Goal: Transaction & Acquisition: Obtain resource

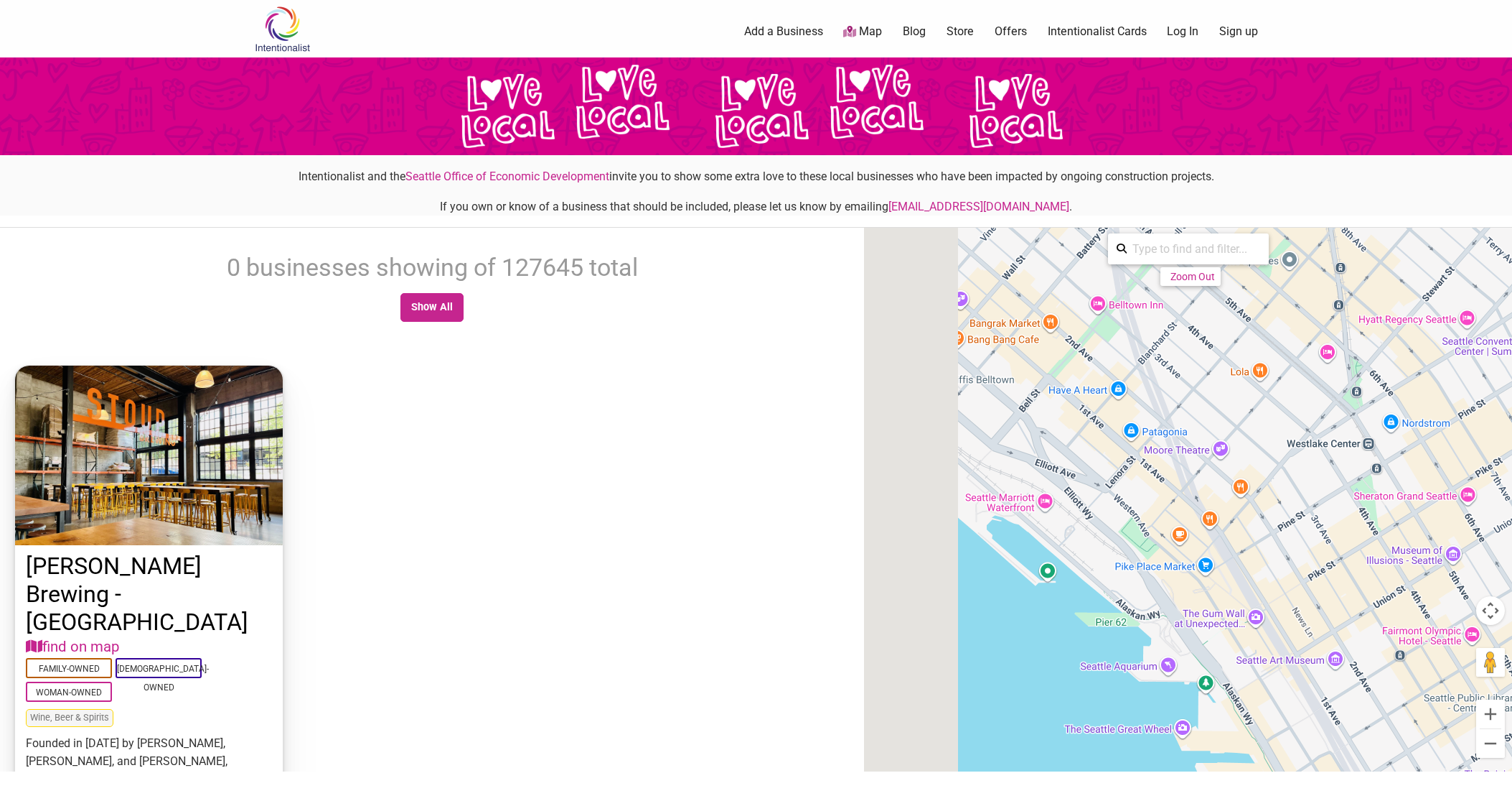
drag, startPoint x: 1137, startPoint y: 535, endPoint x: 1373, endPoint y: 675, distance: 274.4
click at [1378, 677] on div at bounding box center [1188, 518] width 648 height 580
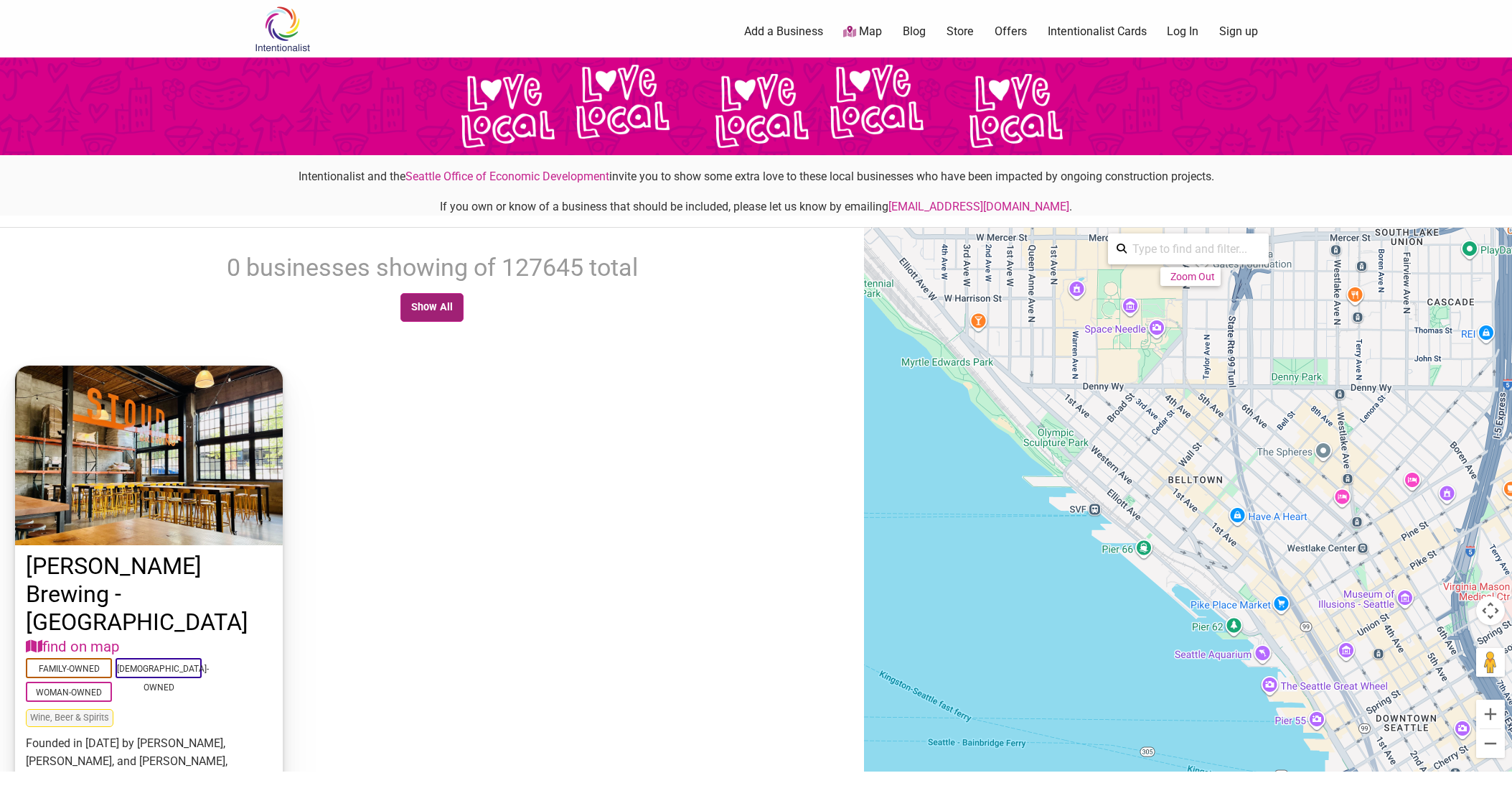
click at [452, 300] on link "Show All" at bounding box center [433, 307] width 64 height 28
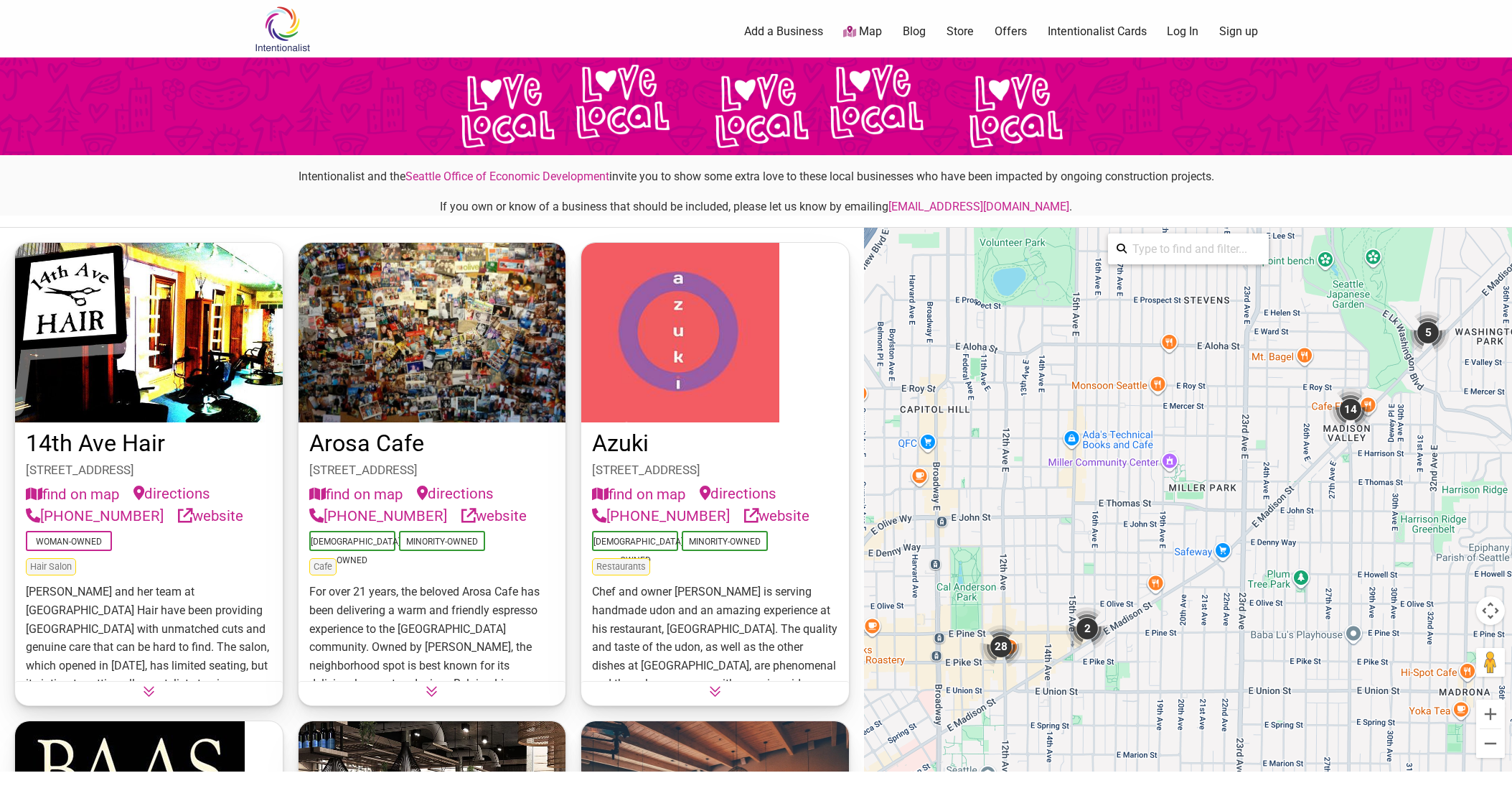
click at [1005, 641] on div "28" at bounding box center [1001, 646] width 43 height 43
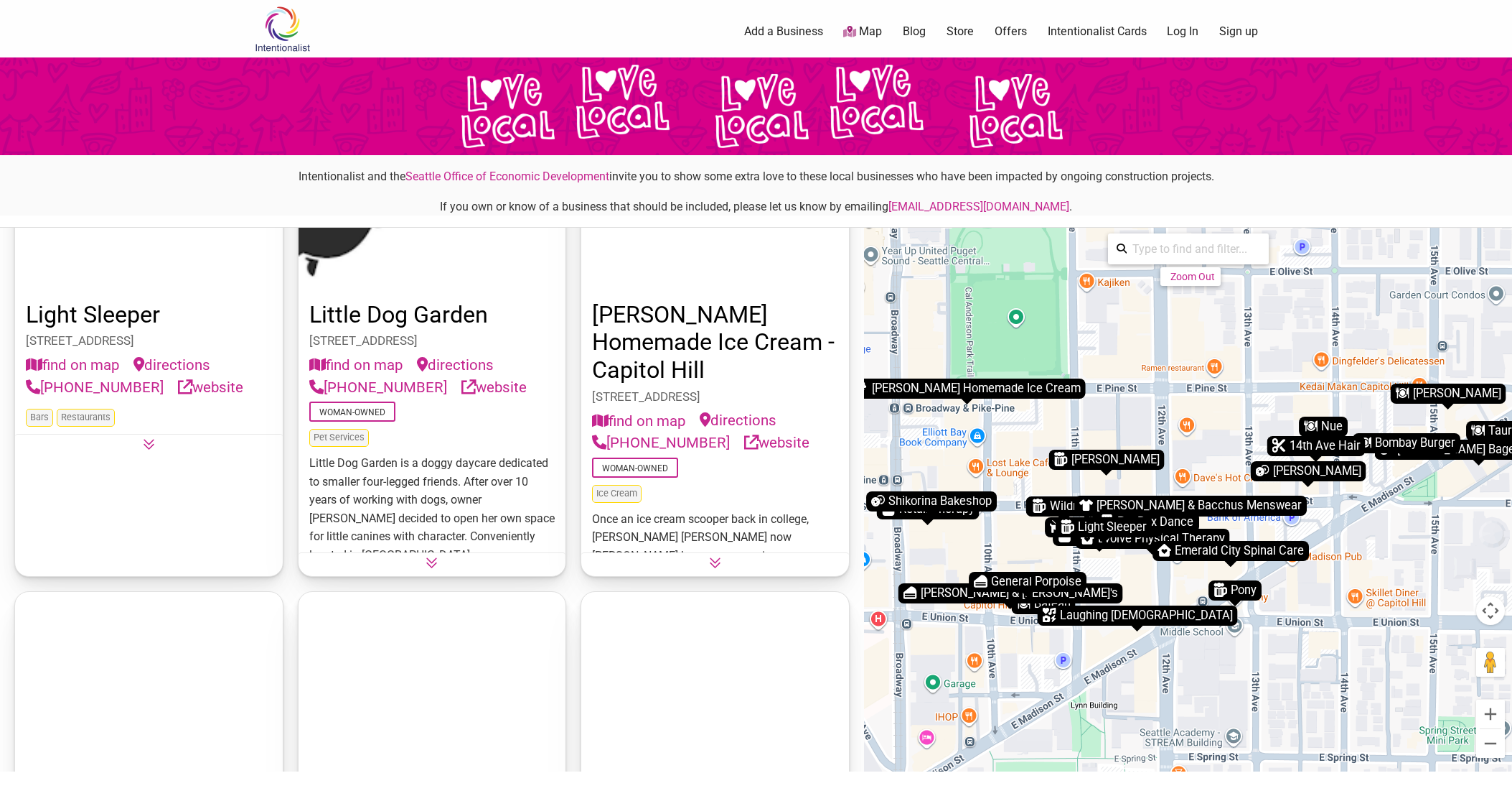
scroll to position [2599, 0]
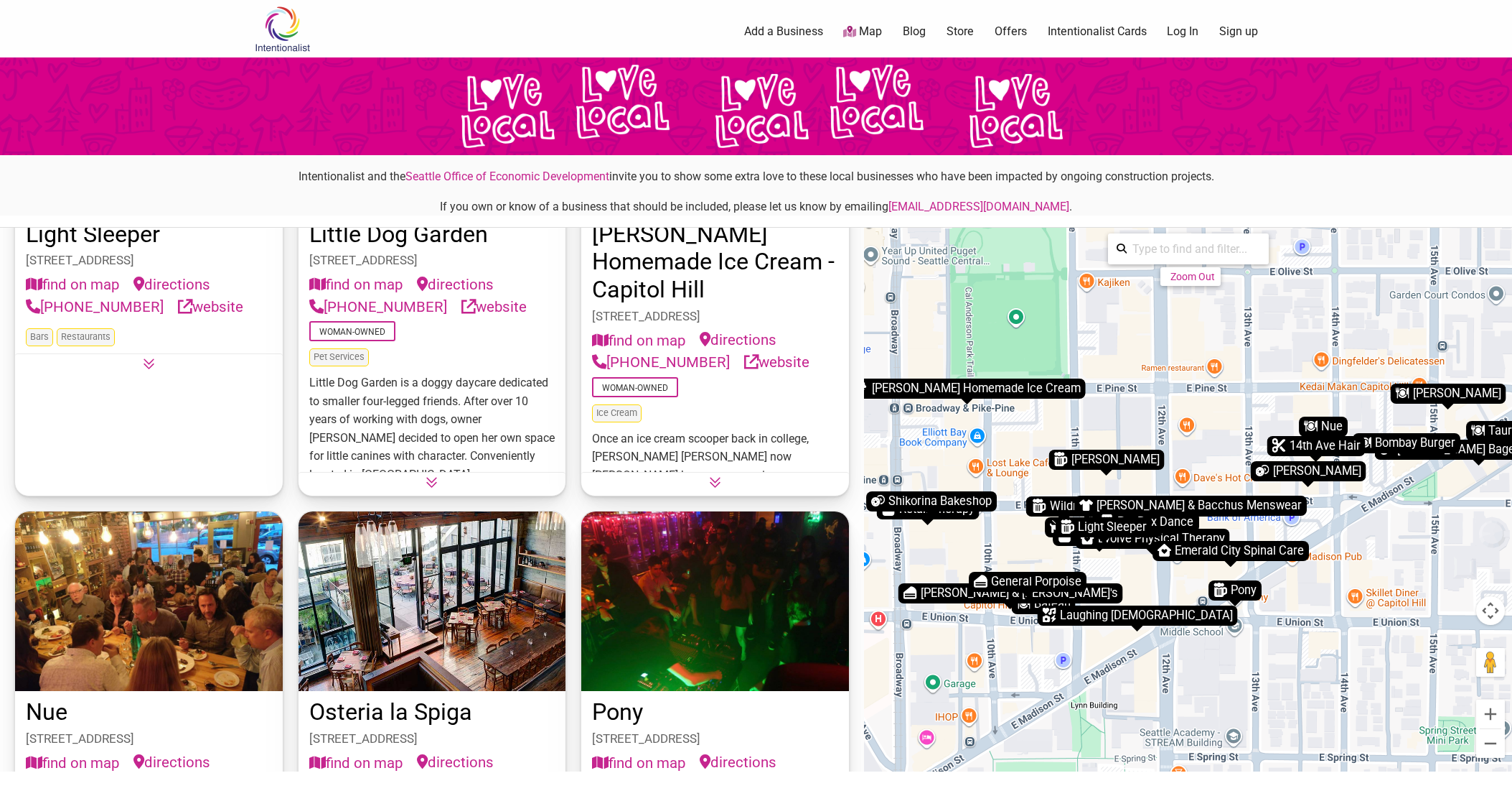
click at [703, 488] on div "Molly Moon's Homemade Ice Cream - Capitol Hill 917 E Pine St, Seattle, WA 98122…" at bounding box center [715, 265] width 269 height 464
click at [720, 479] on icon at bounding box center [716, 482] width 12 height 12
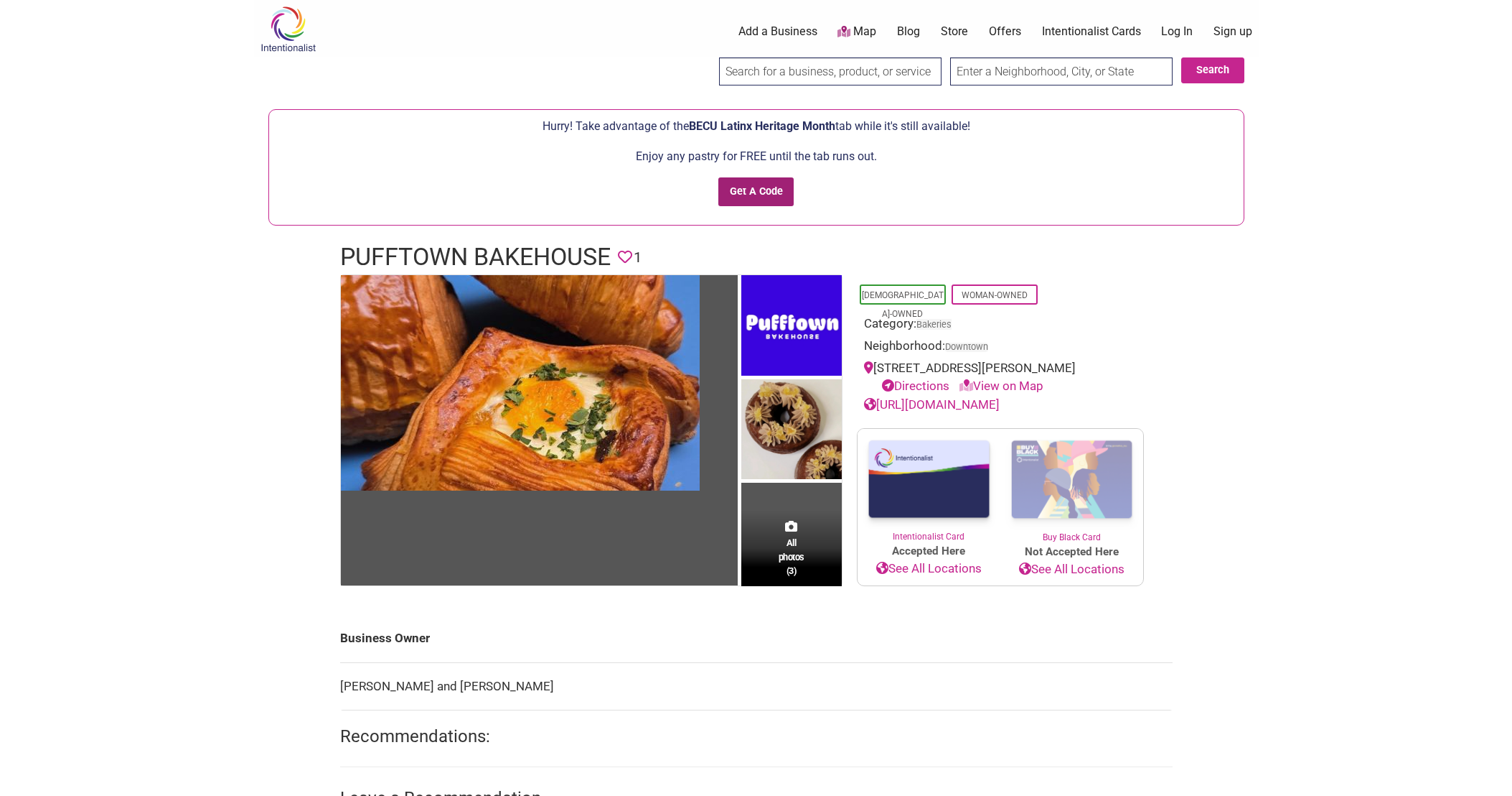
click at [766, 201] on input "Get A Code" at bounding box center [756, 191] width 76 height 29
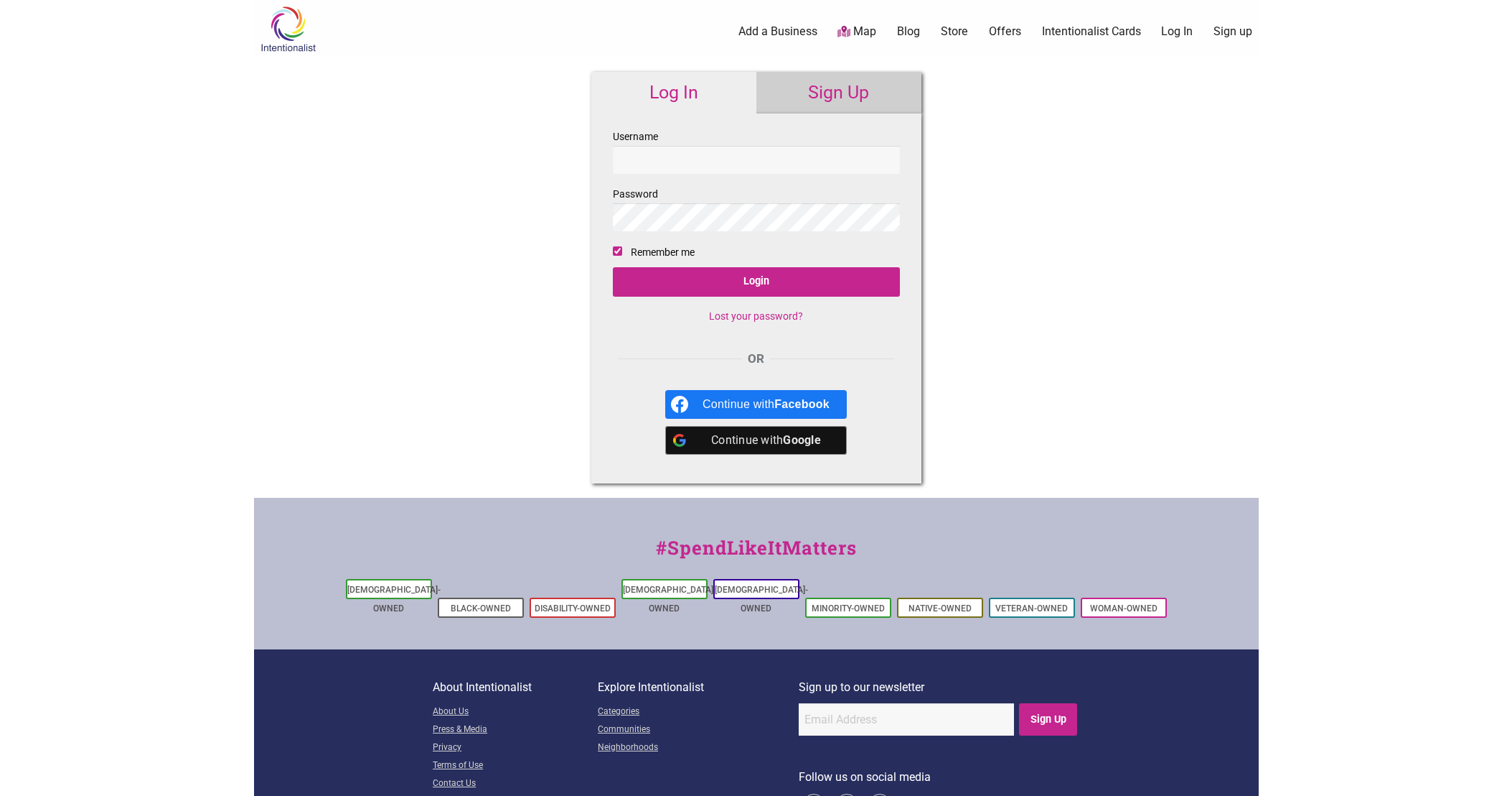
click at [818, 95] on link "Sign Up" at bounding box center [839, 92] width 165 height 42
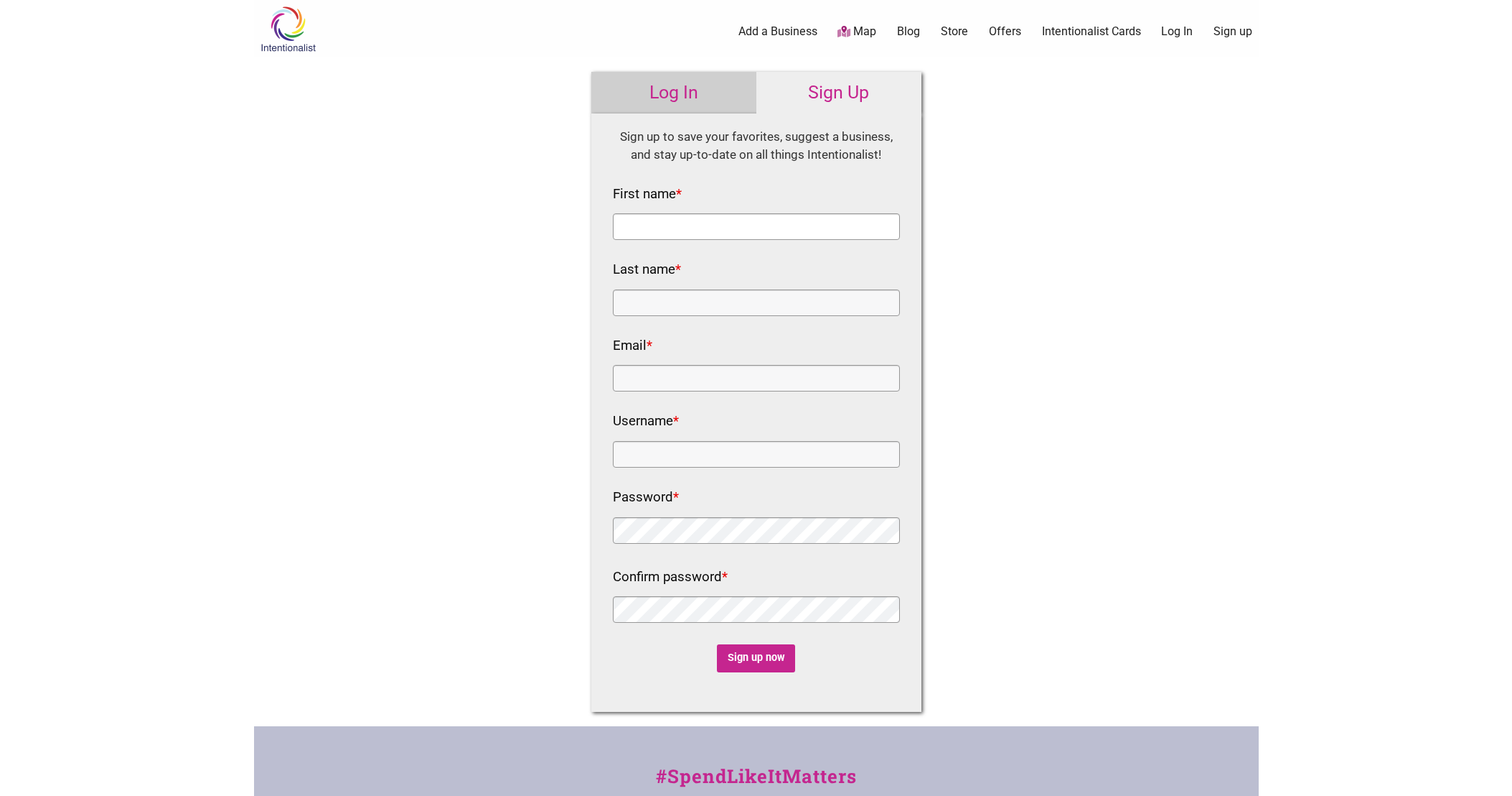
click at [736, 218] on input "First name *" at bounding box center [756, 227] width 287 height 27
type input "paul"
type input "mobilio"
type input "[EMAIL_ADDRESS][DOMAIN_NAME]"
click at [732, 453] on input "Username *" at bounding box center [756, 454] width 287 height 27
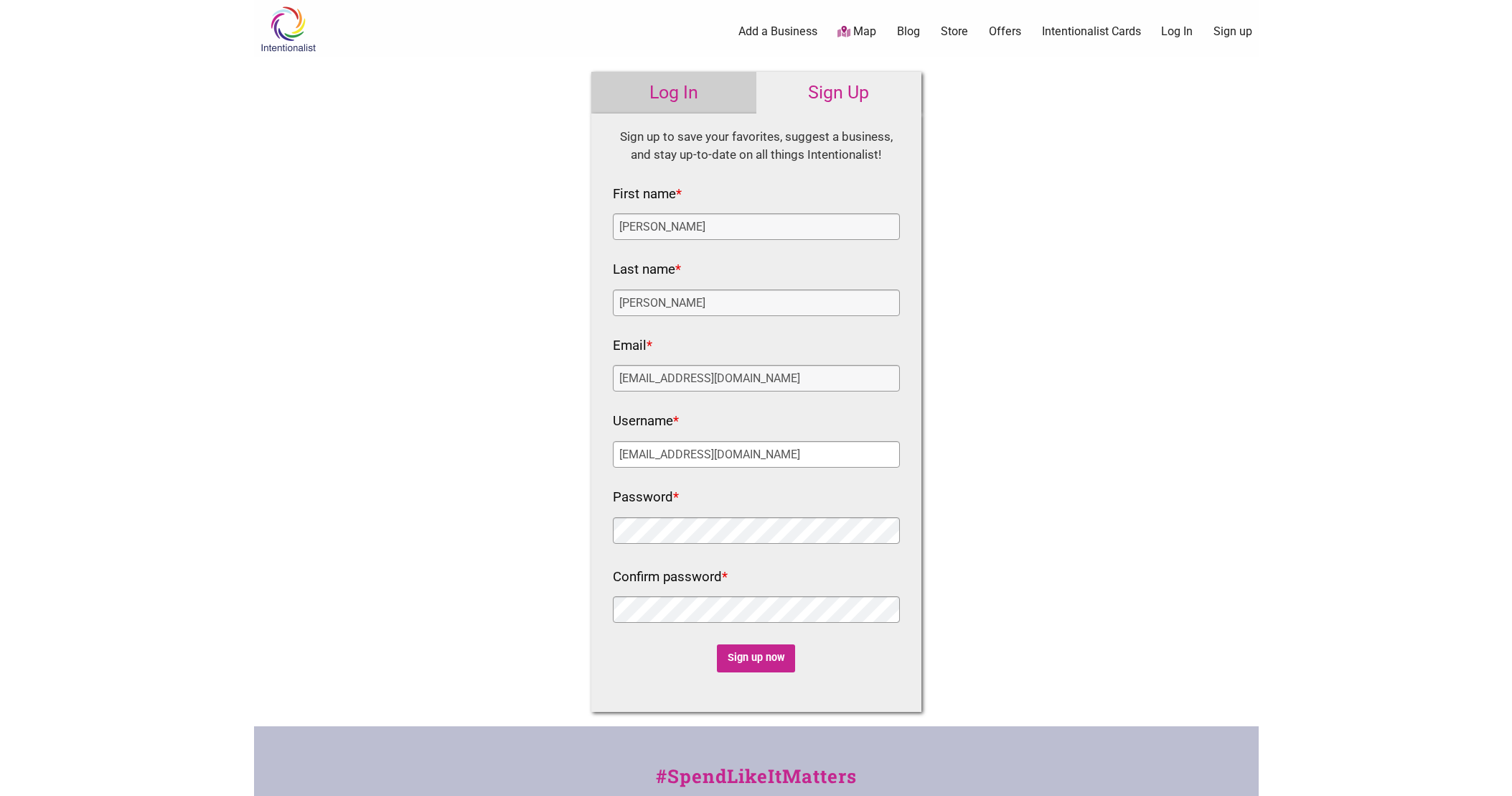
type input "[EMAIL_ADDRESS][DOMAIN_NAME]"
click at [766, 659] on input "Sign up now" at bounding box center [756, 657] width 78 height 28
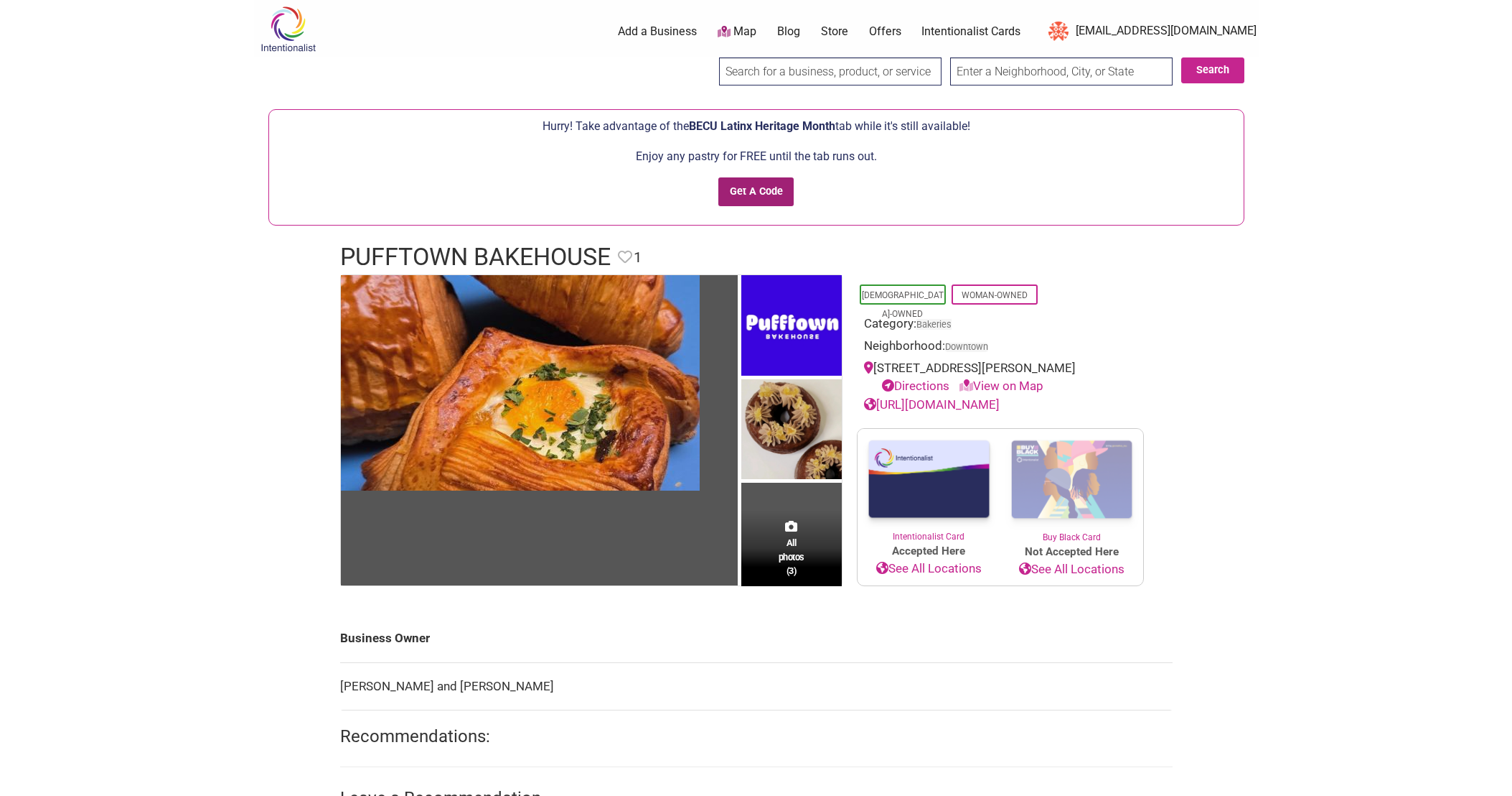
click at [750, 192] on input "Get A Code" at bounding box center [756, 191] width 76 height 29
click at [768, 193] on input "Get A Code" at bounding box center [756, 191] width 76 height 29
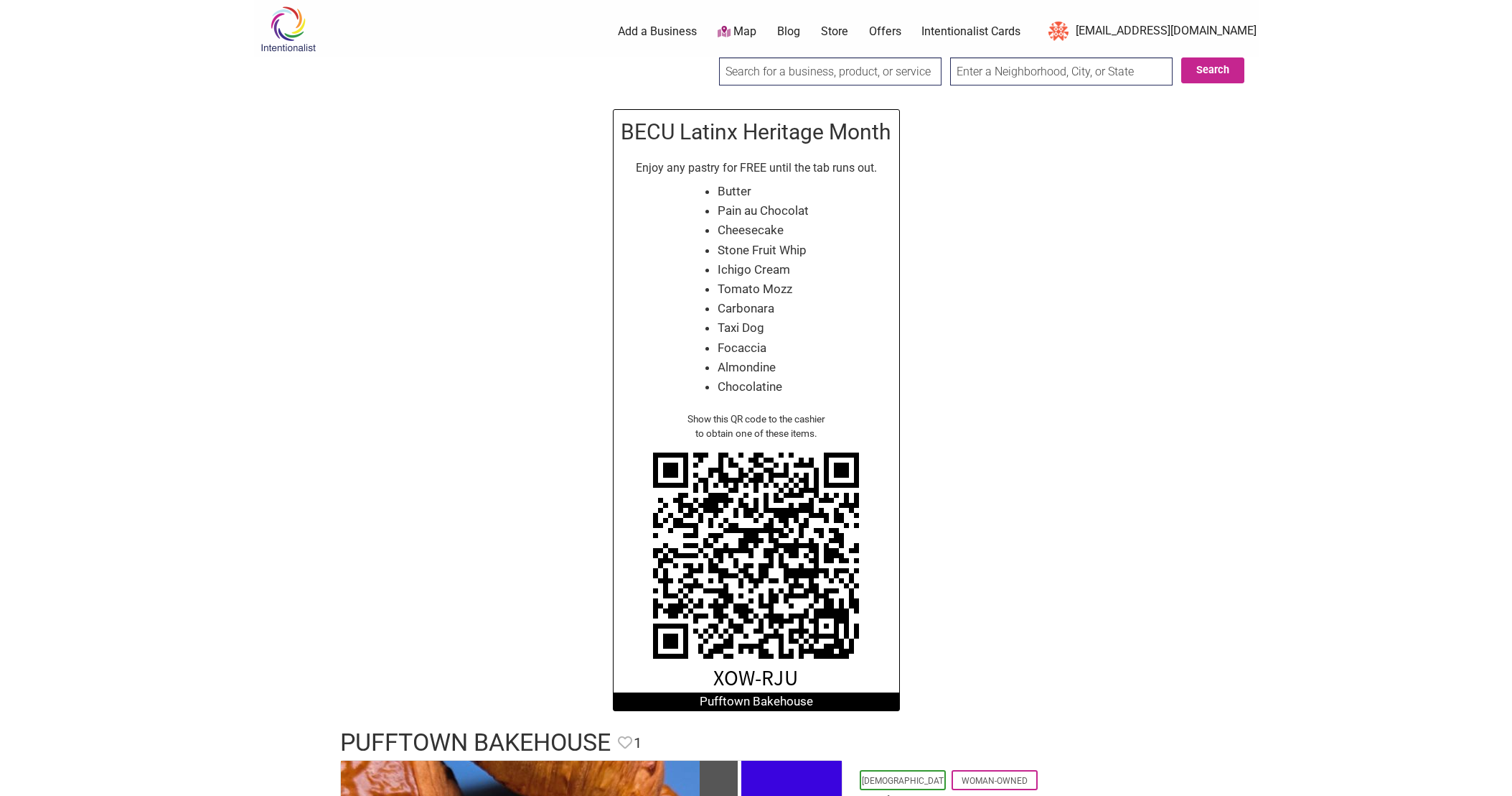
drag, startPoint x: 751, startPoint y: 415, endPoint x: 836, endPoint y: 425, distance: 85.6
click at [836, 425] on div "Show this QR code to the cashier to obtain one of these items." at bounding box center [756, 426] width 271 height 29
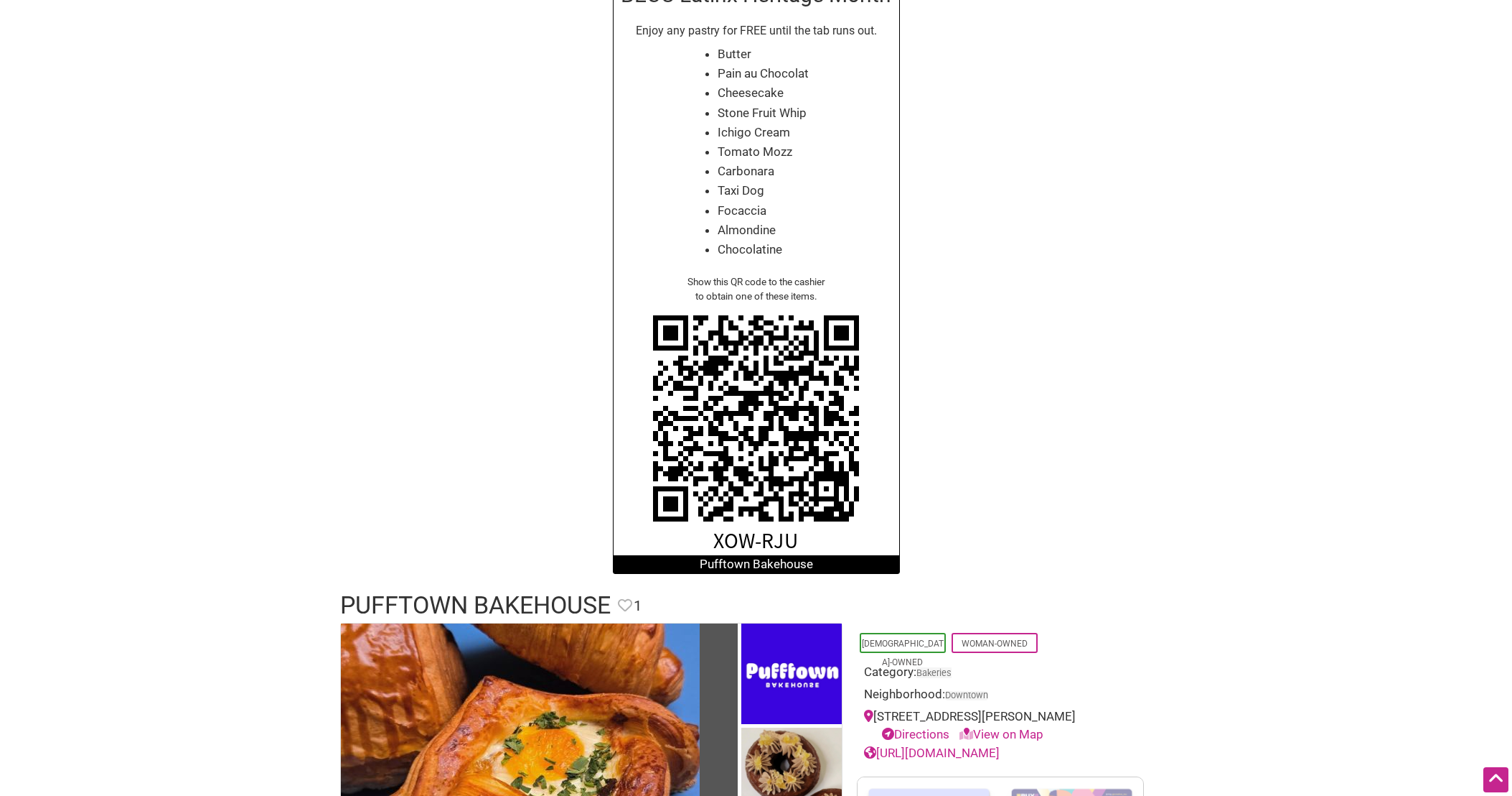
scroll to position [140, 0]
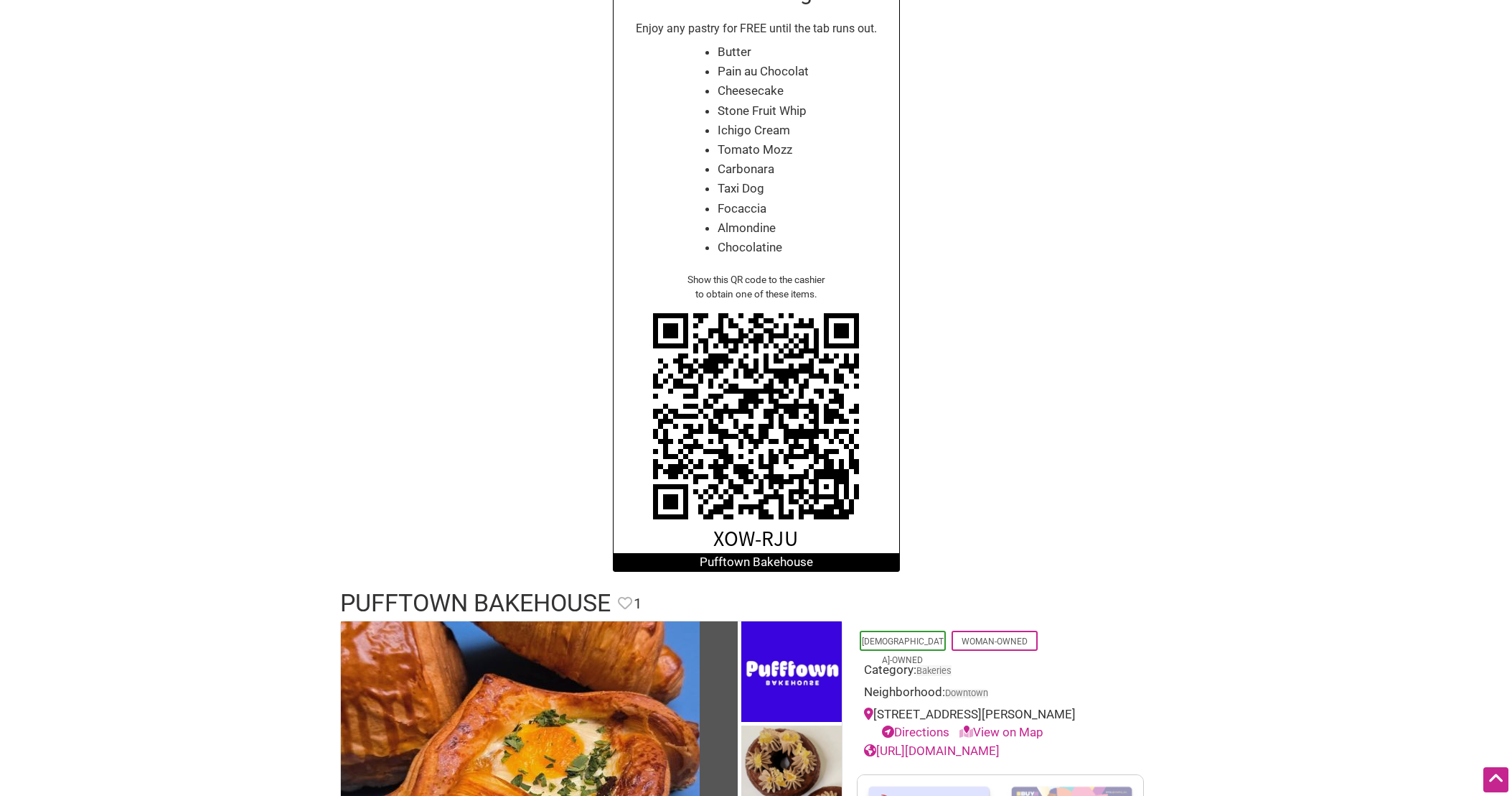
click at [566, 209] on div "BECU Latinx Heritage Month Enjoy any pastry for FREE until the tab runs out. Bu…" at bounding box center [756, 270] width 1004 height 631
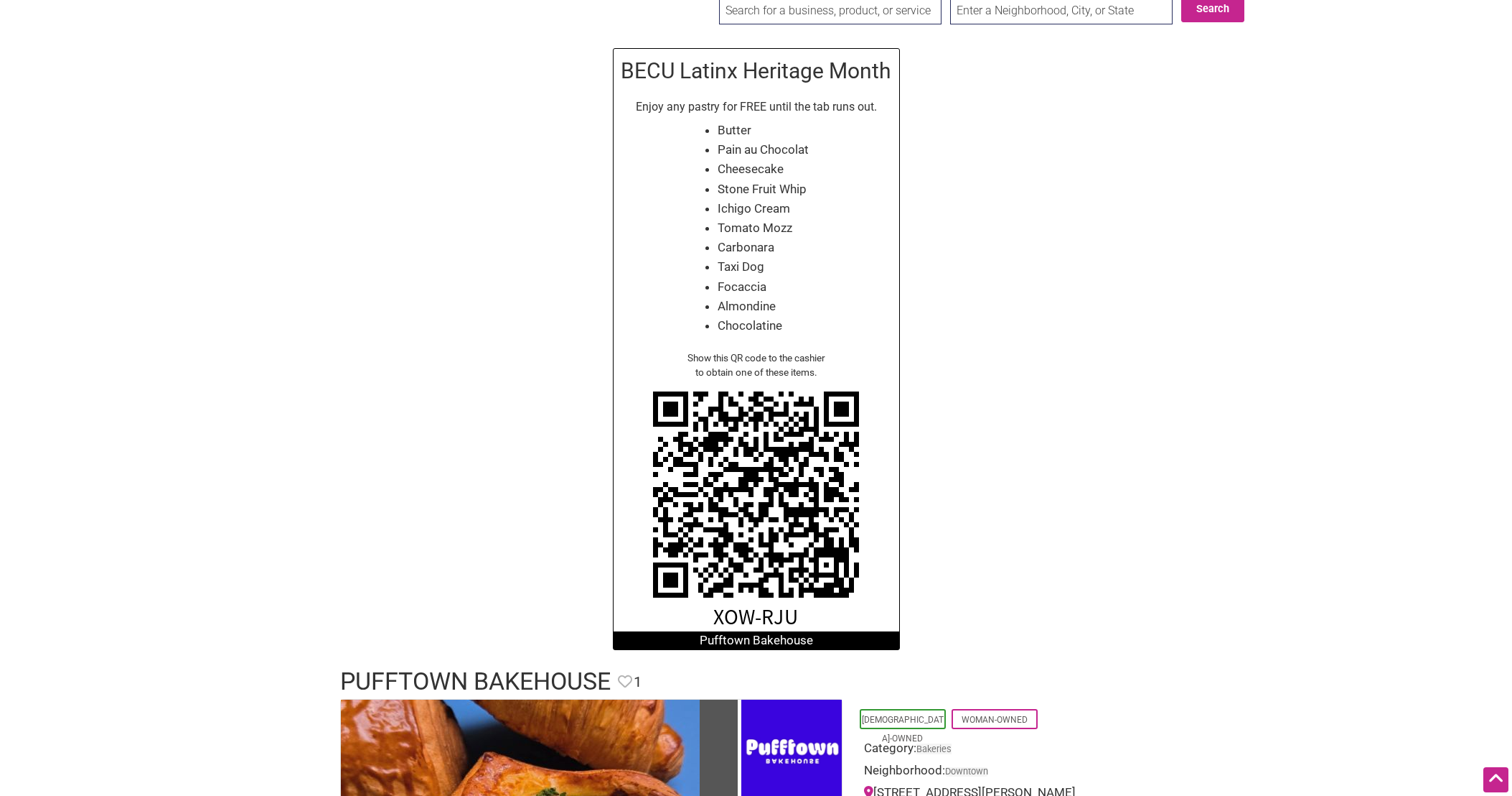
scroll to position [0, 0]
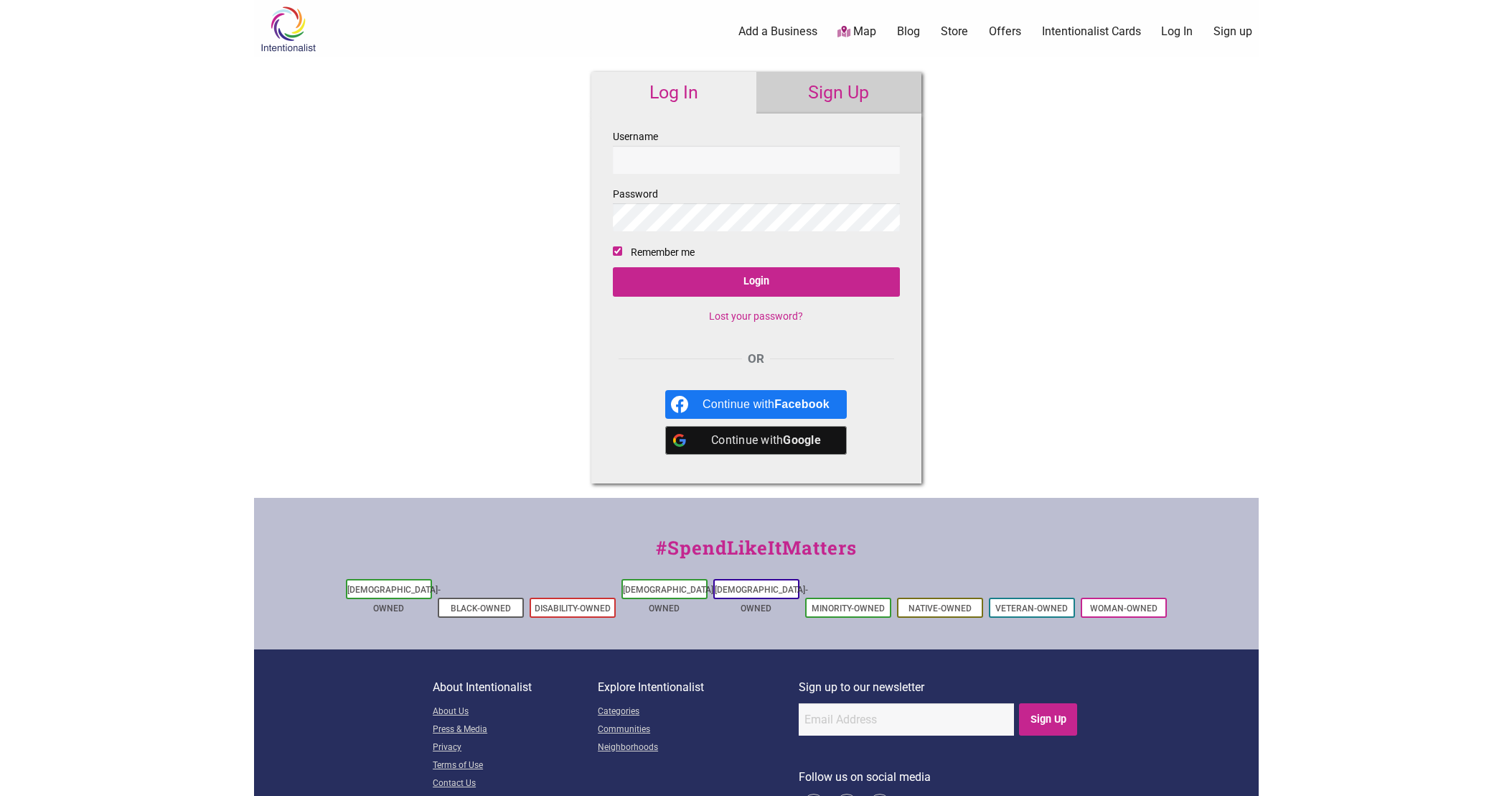
type input "[EMAIL_ADDRESS][DOMAIN_NAME]"
click at [1064, 27] on link "Intentionalist Cards" at bounding box center [1091, 32] width 99 height 16
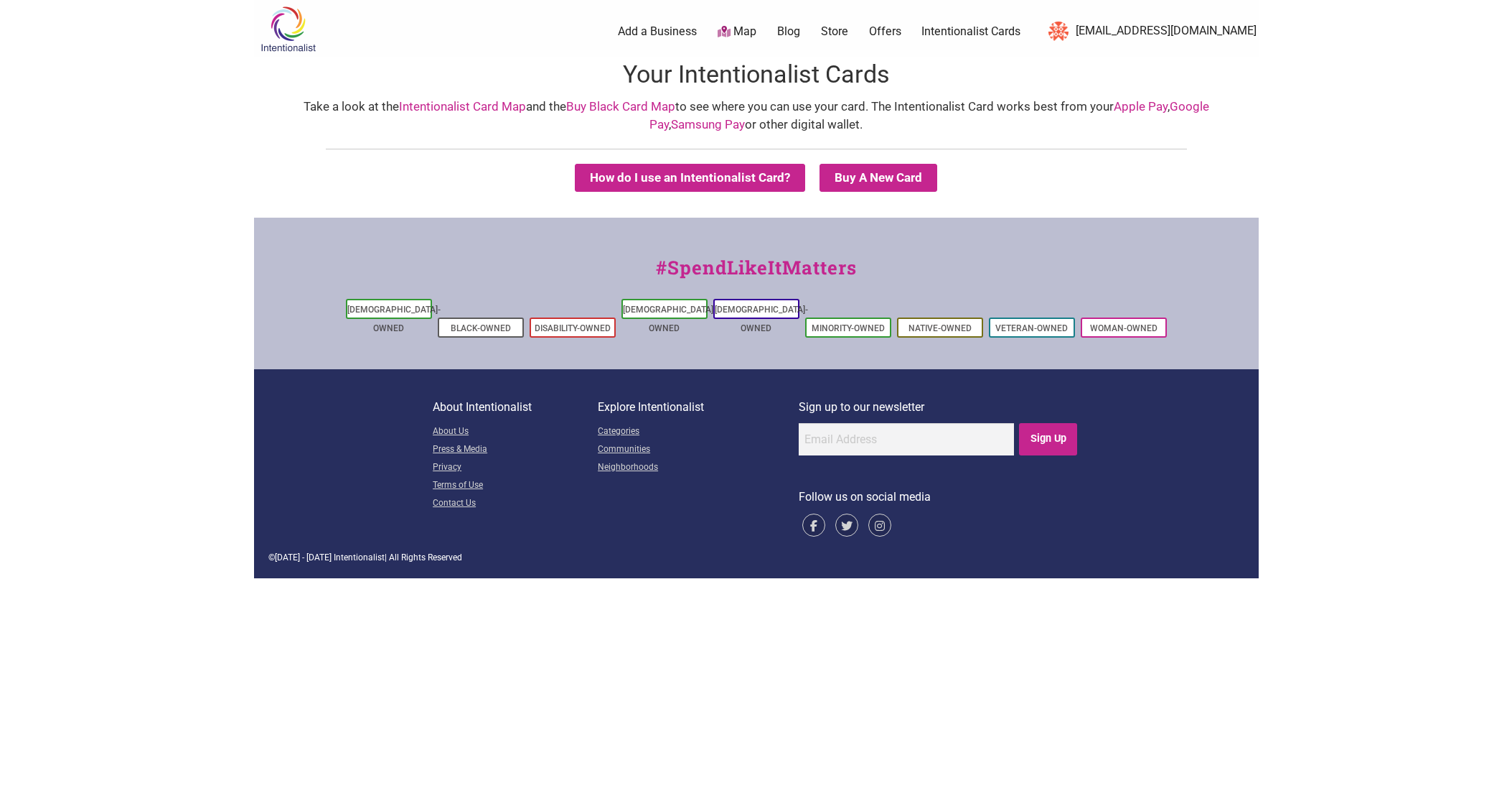
click at [435, 109] on link "Intentionalist Card Map" at bounding box center [462, 106] width 127 height 14
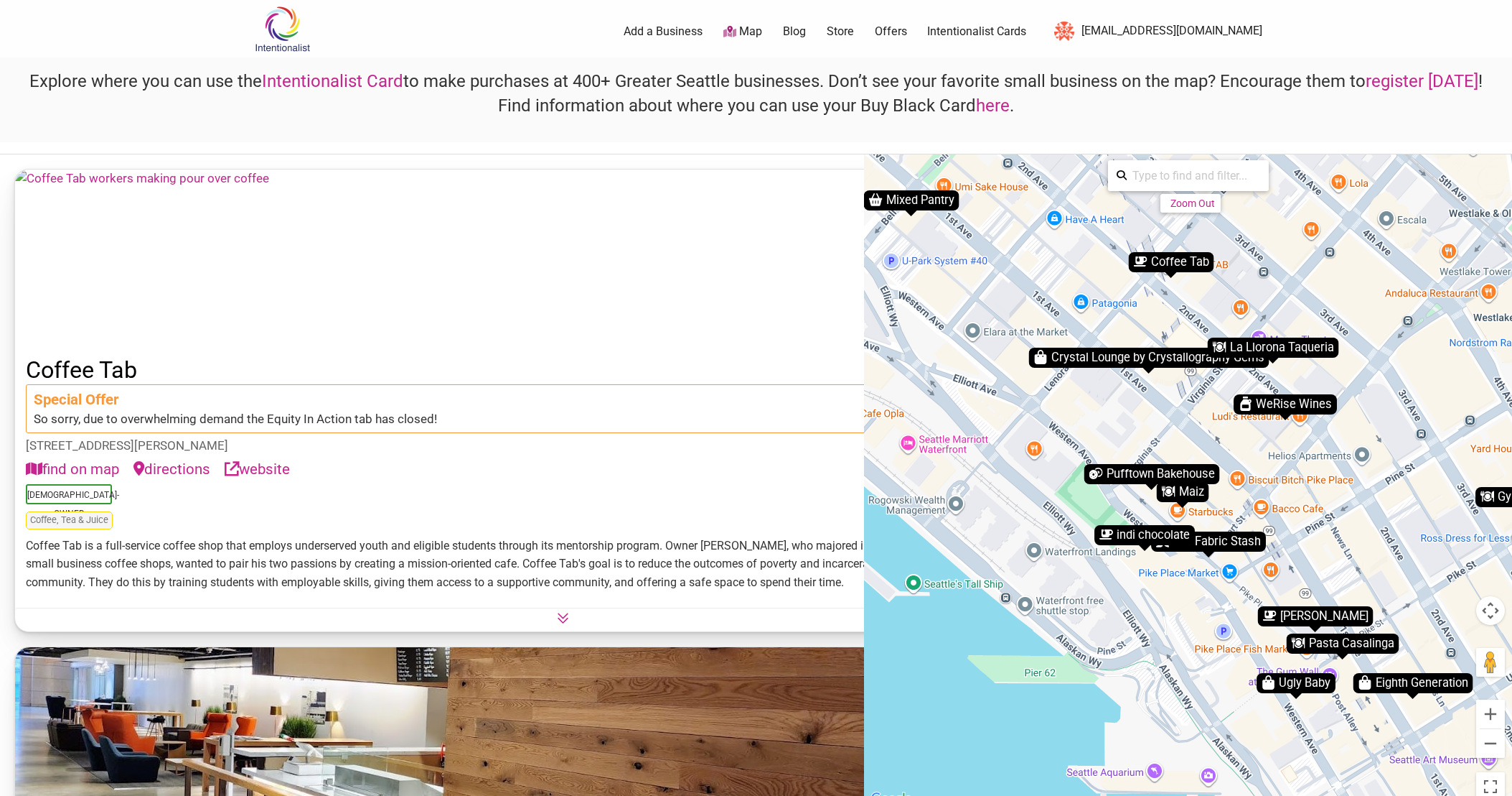
drag, startPoint x: 1046, startPoint y: 414, endPoint x: 1200, endPoint y: 507, distance: 179.9
click at [1110, 446] on div "To activate drag with keyboard, press Alt + Enter. Once in keyboard drag state,…" at bounding box center [1188, 481] width 648 height 654
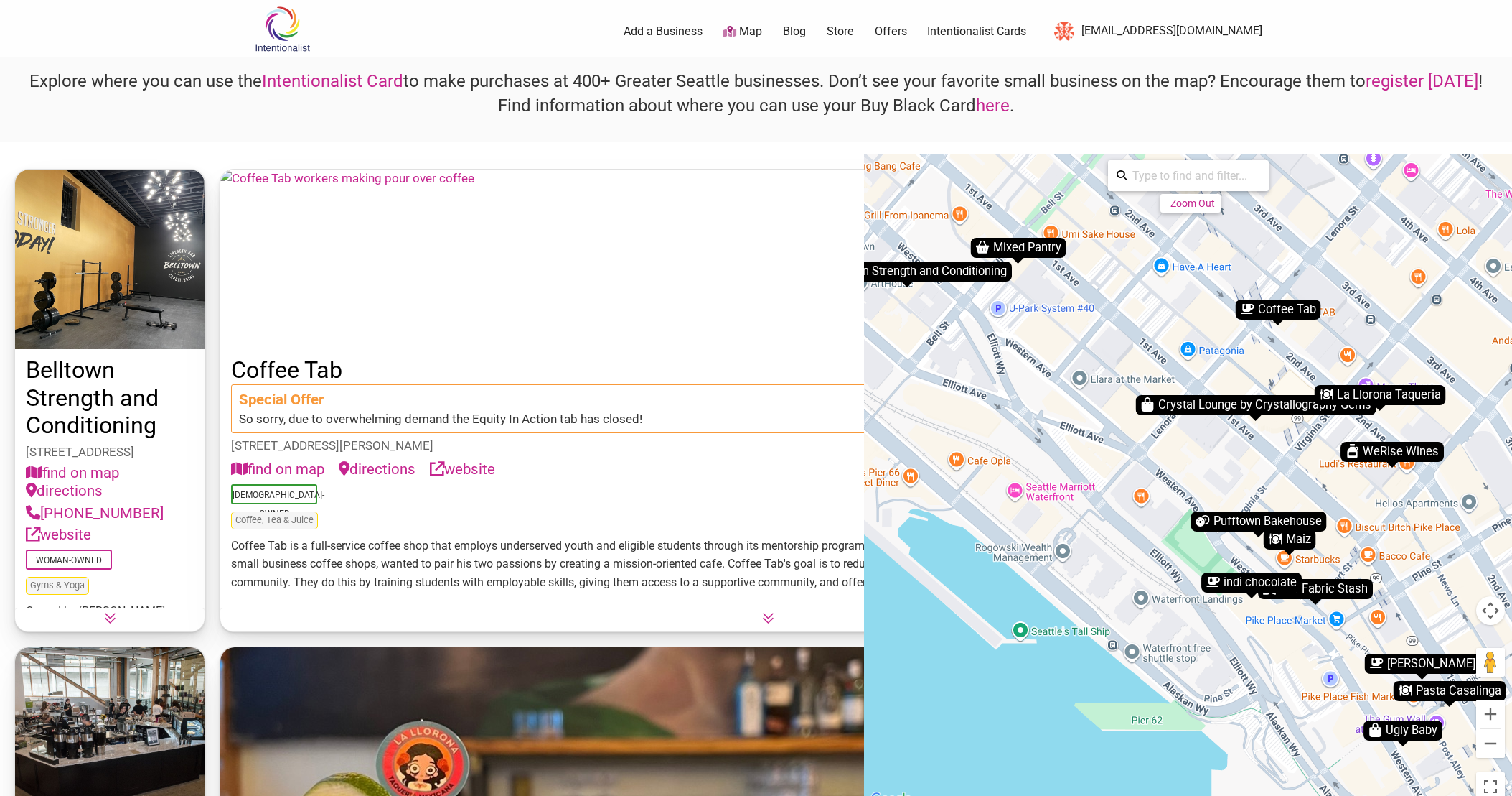
click at [1233, 581] on div "indi chocolate" at bounding box center [1252, 582] width 100 height 20
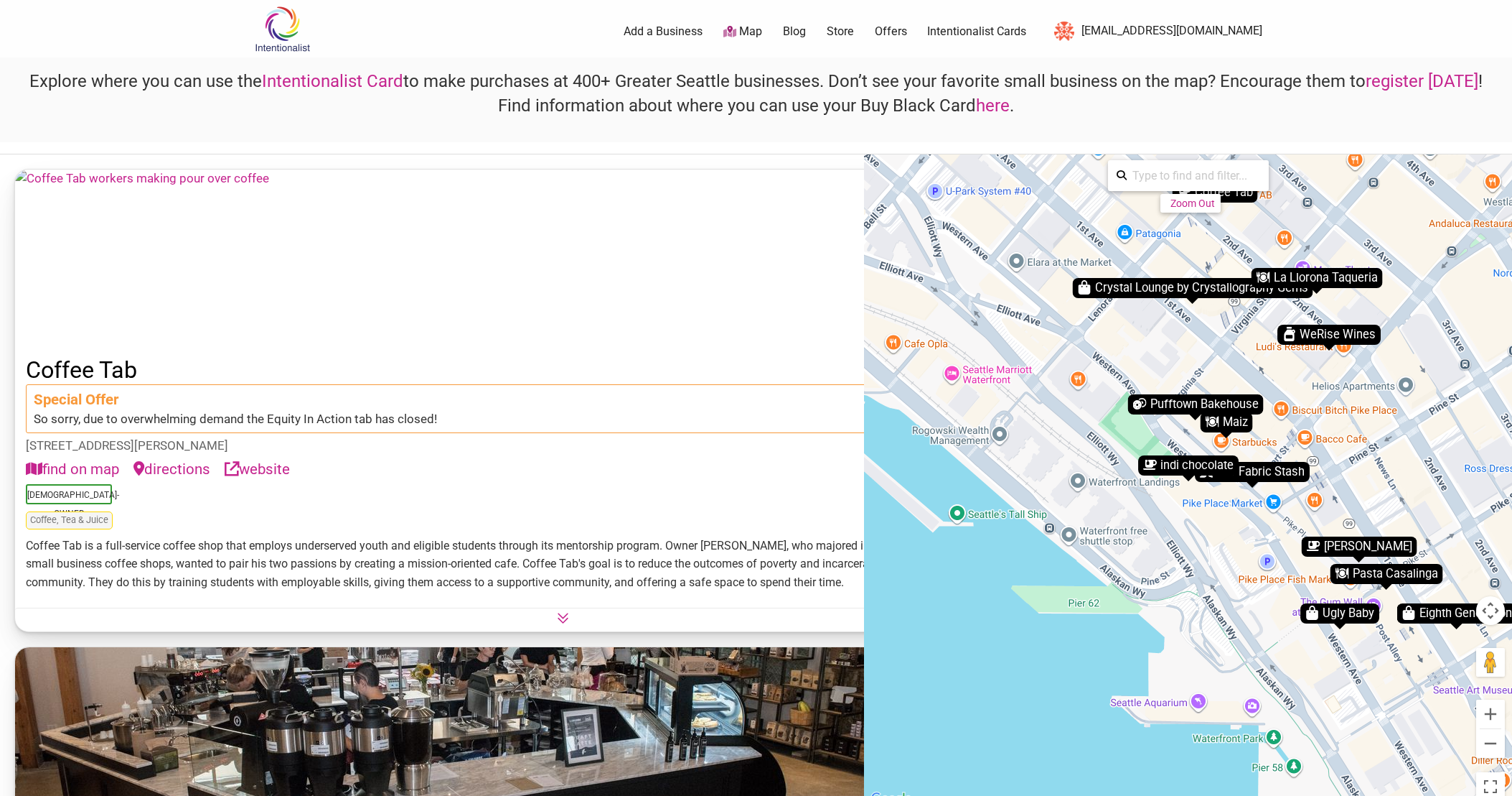
click at [1180, 470] on div "indi chocolate" at bounding box center [1188, 465] width 100 height 20
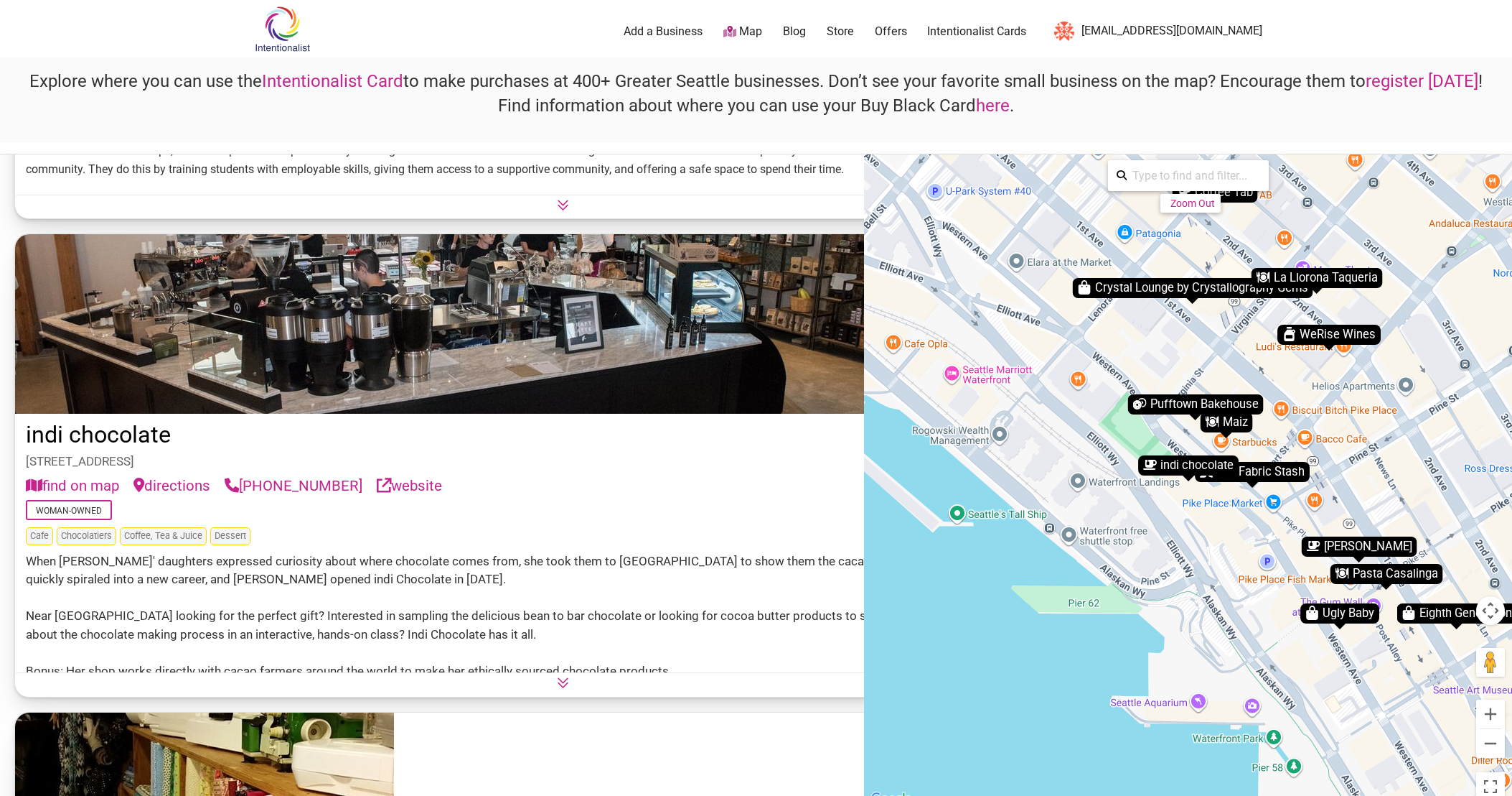
scroll to position [427, 0]
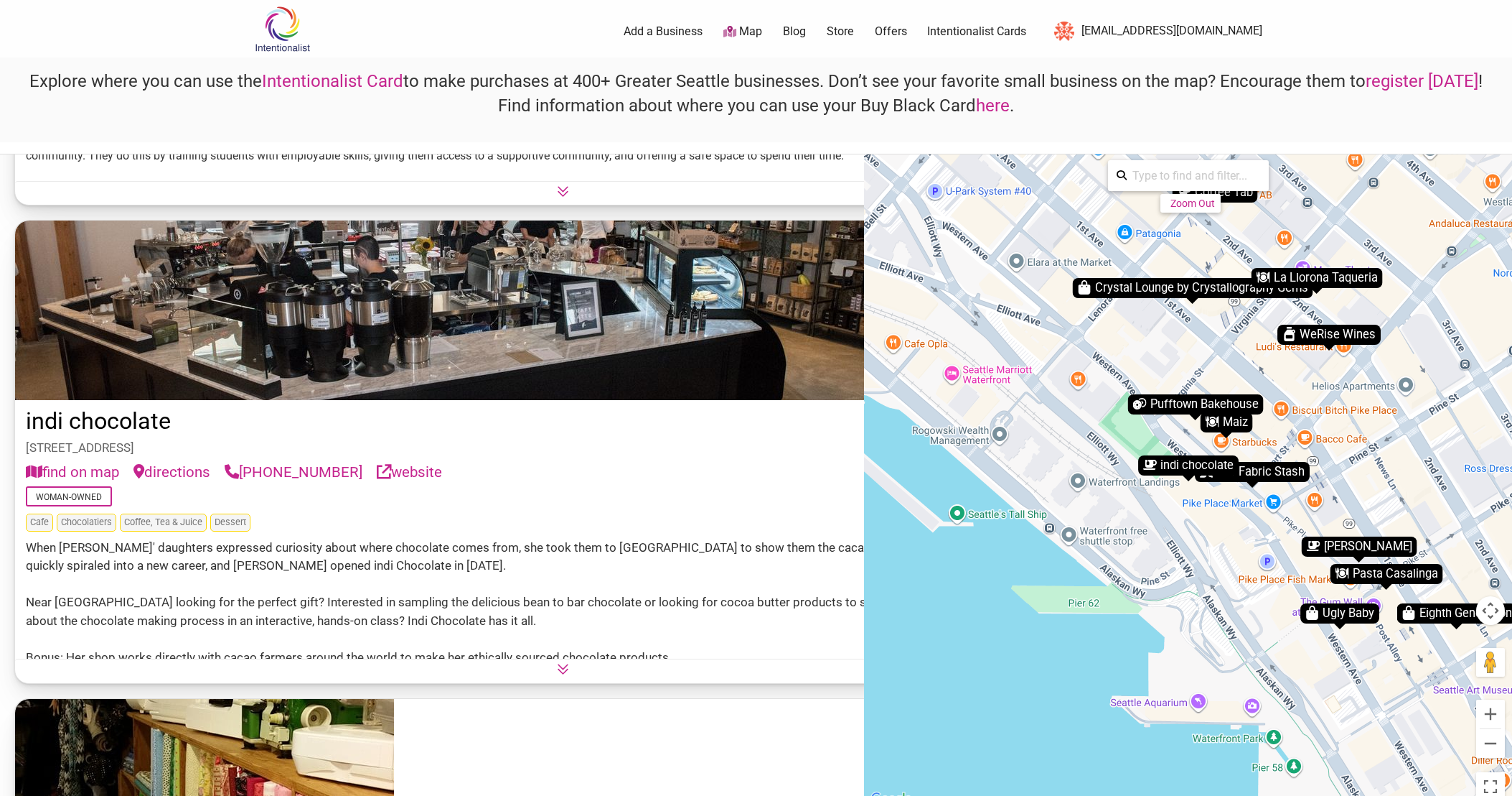
click at [123, 423] on link "indi chocolate" at bounding box center [98, 421] width 145 height 28
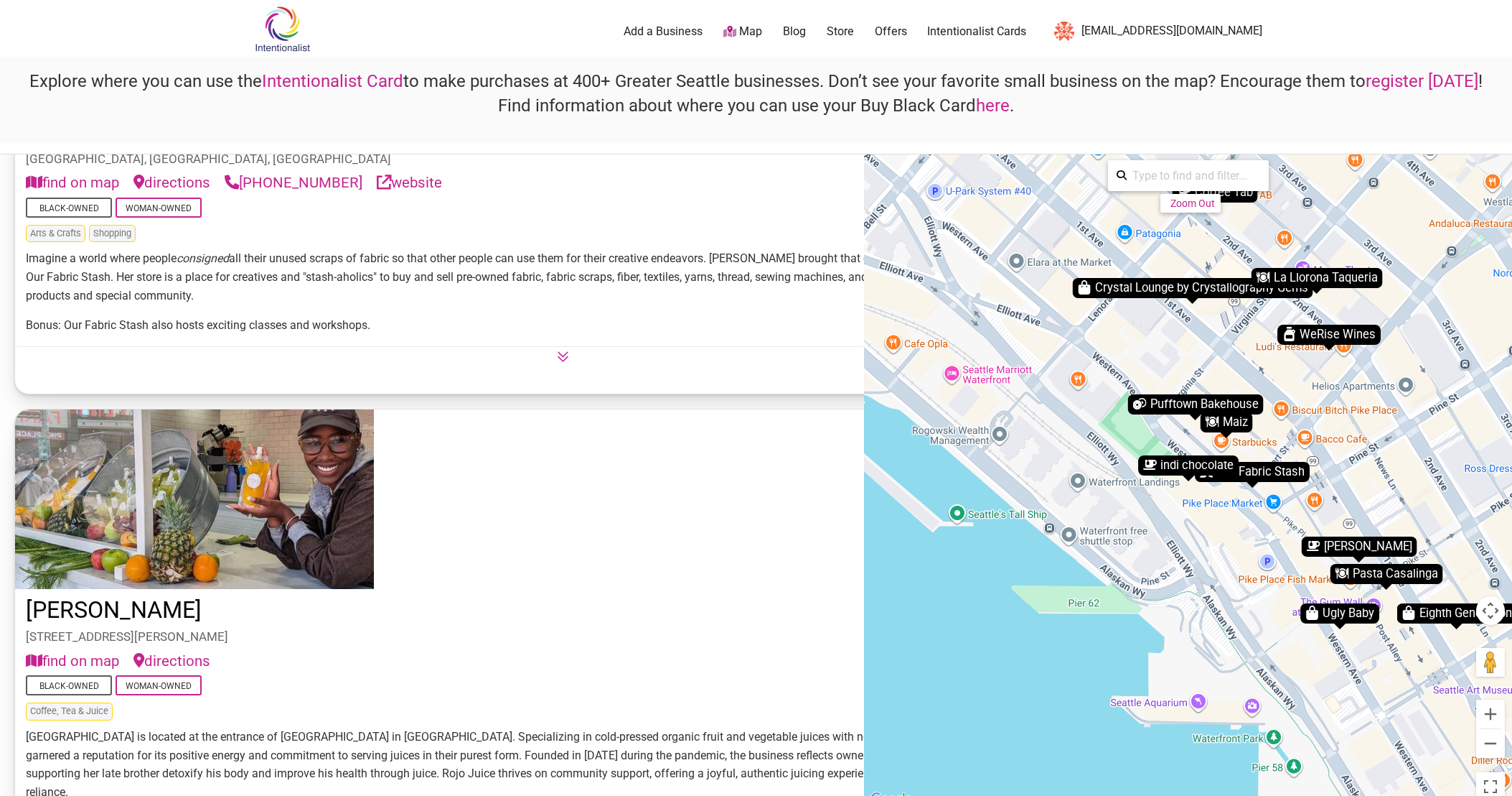
scroll to position [1269, 0]
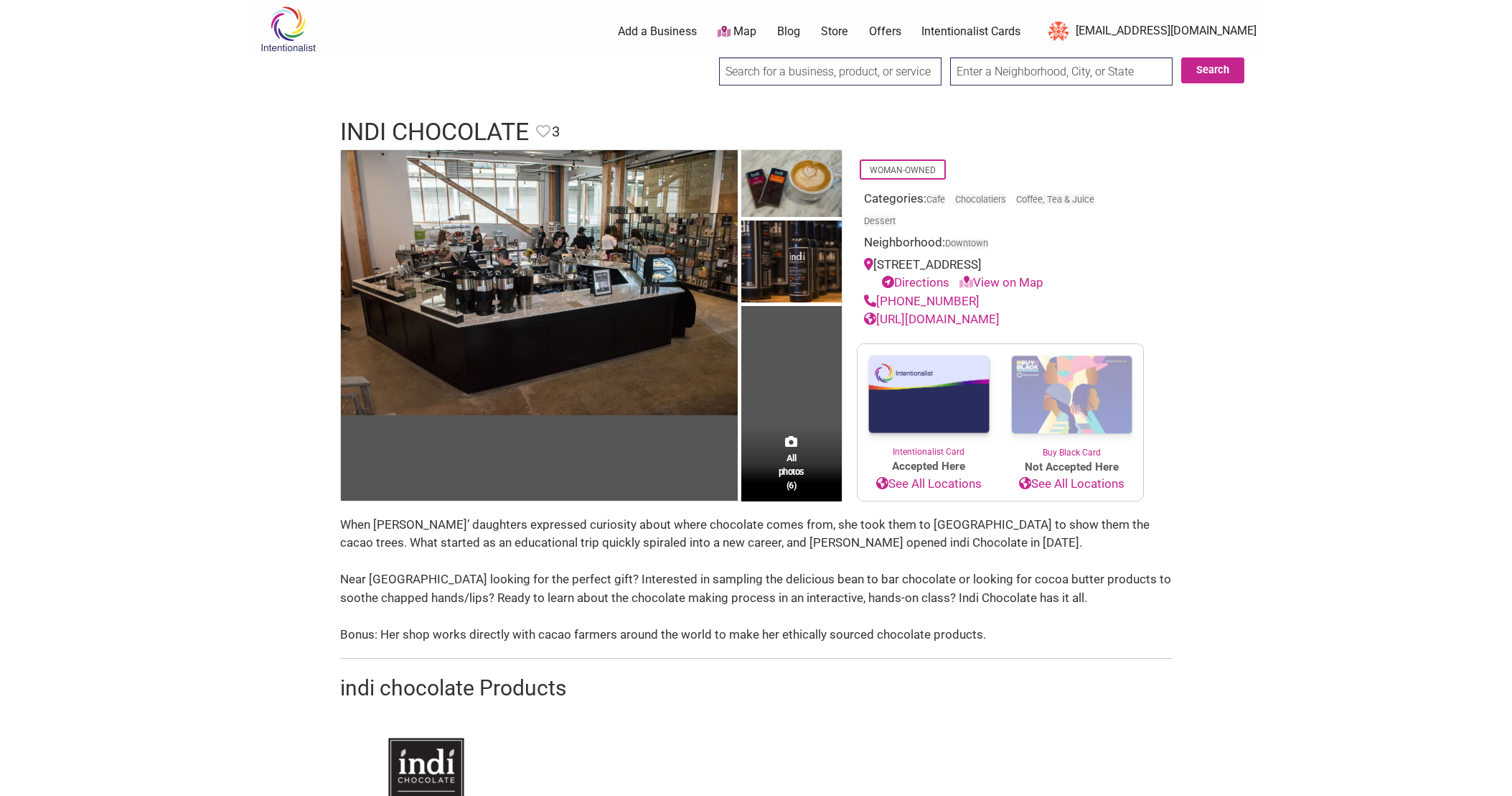
click at [916, 418] on img at bounding box center [929, 395] width 143 height 101
click at [591, 522] on div "When Erin Andrews’ daughters expressed curiosity about where chocolate comes fr…" at bounding box center [756, 534] width 833 height 36
